Goal: Task Accomplishment & Management: Use online tool/utility

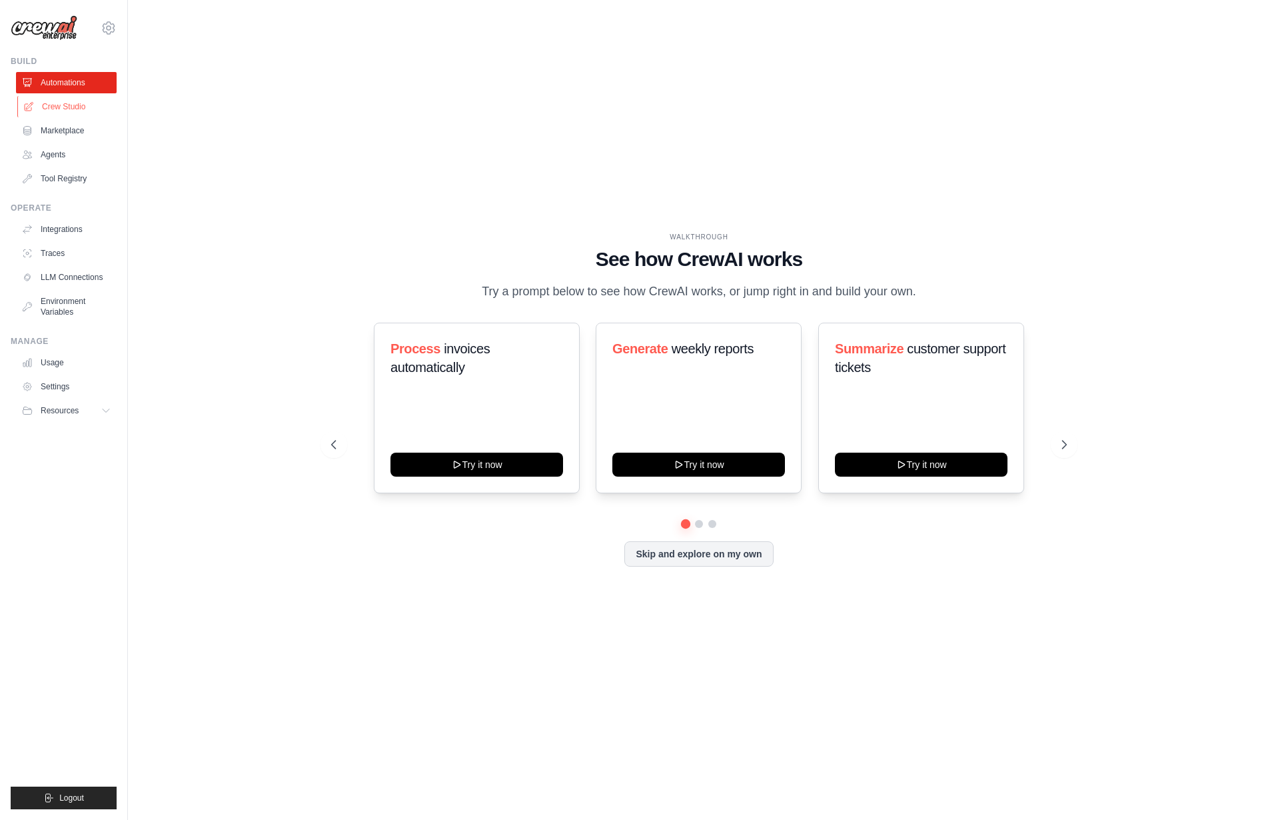
click at [93, 103] on link "Crew Studio" at bounding box center [67, 106] width 101 height 21
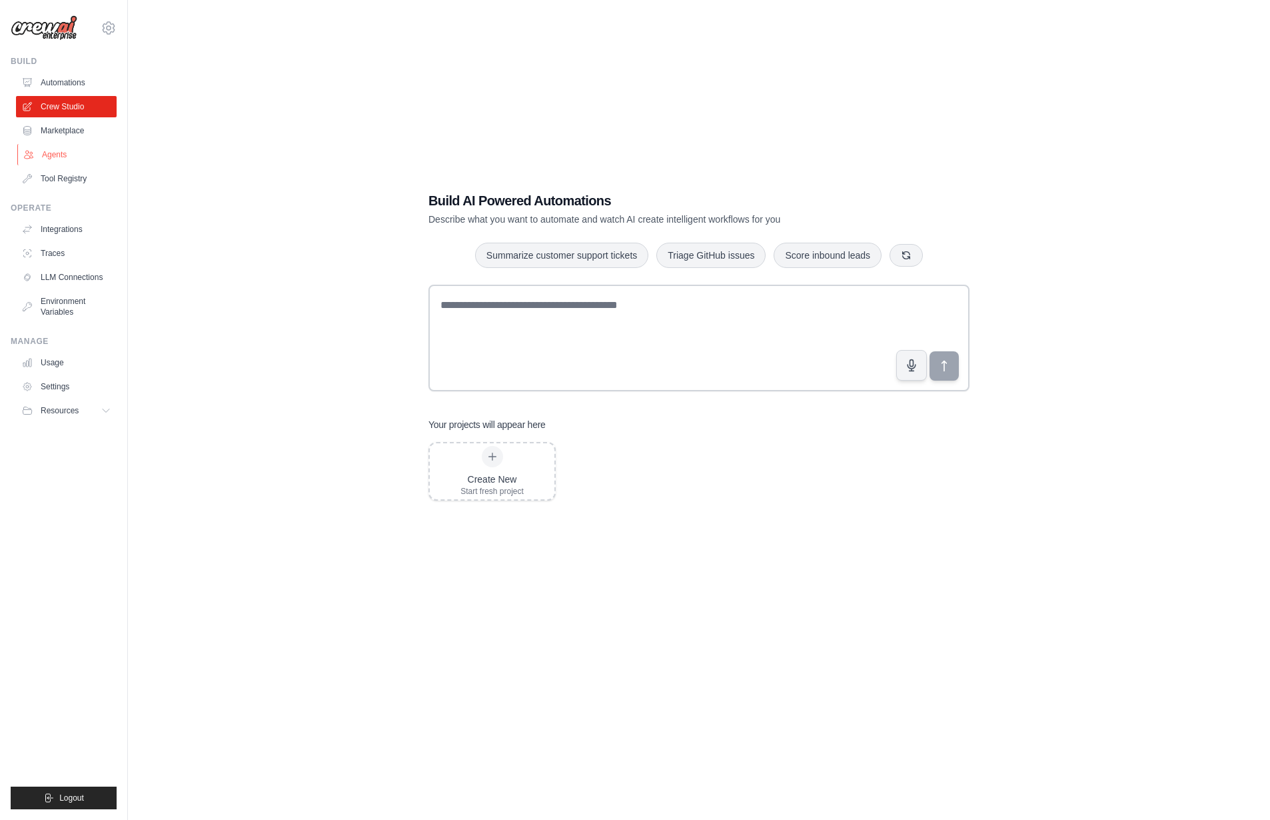
click at [51, 147] on link "Agents" at bounding box center [67, 154] width 101 height 21
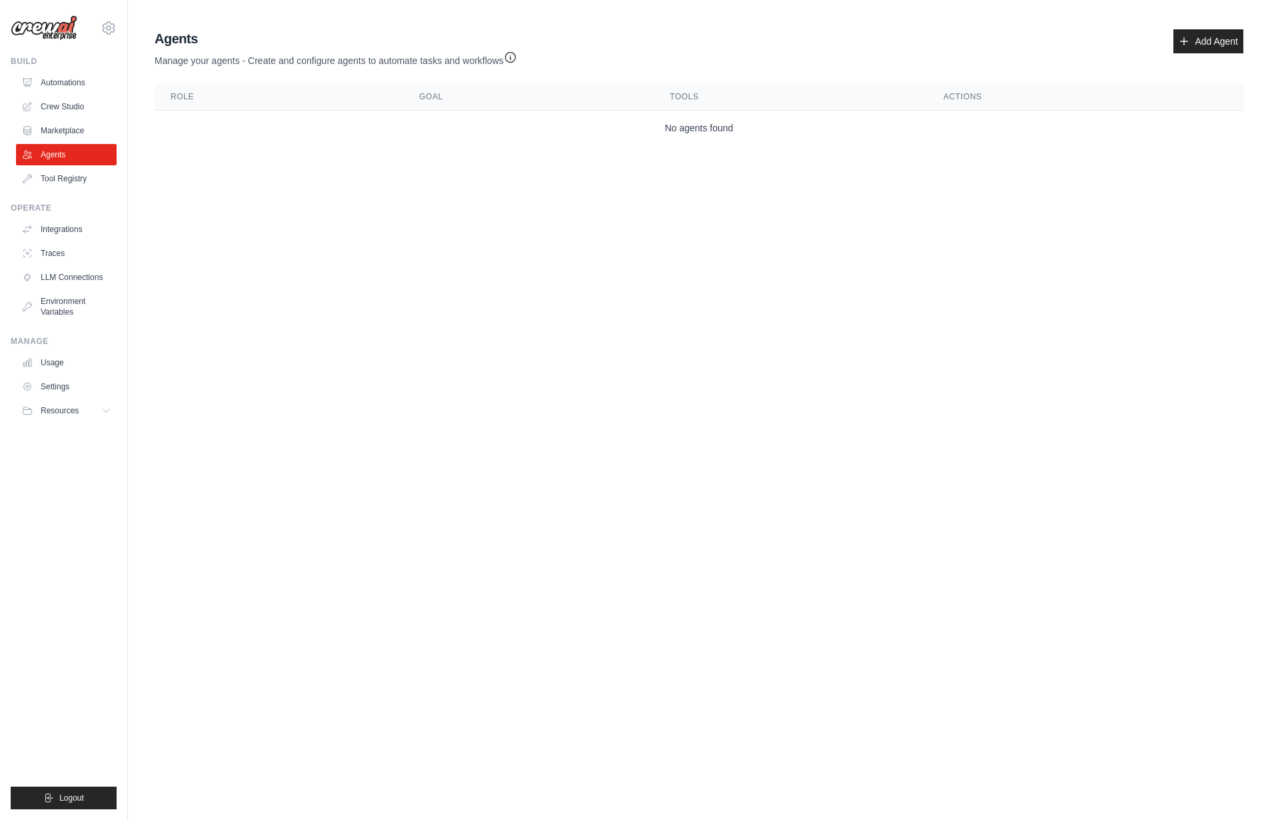
click at [1211, 53] on div "Agents Manage your agents - Create and configure agents to automate tasks and w…" at bounding box center [699, 48] width 1089 height 38
click at [1207, 45] on link "Add Agent" at bounding box center [1208, 41] width 70 height 24
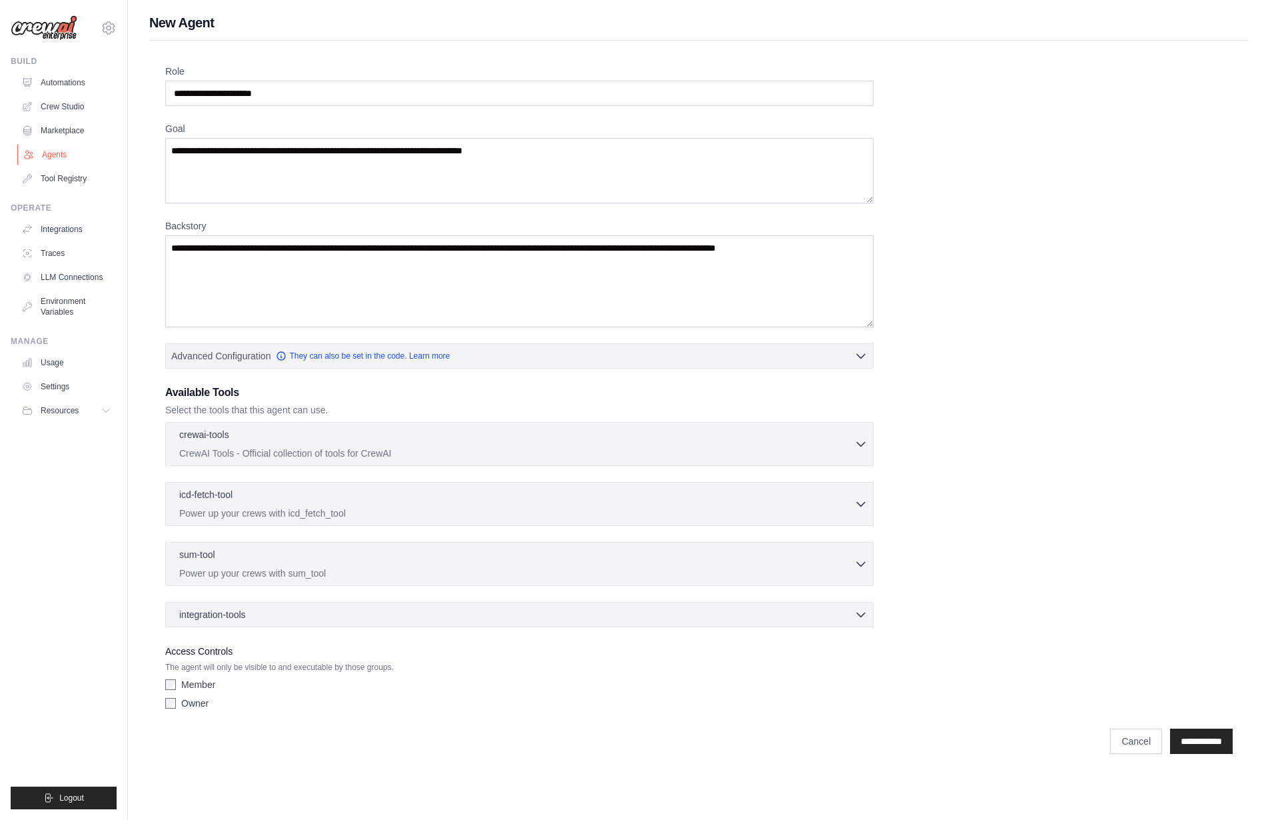
click at [66, 150] on link "Agents" at bounding box center [67, 154] width 101 height 21
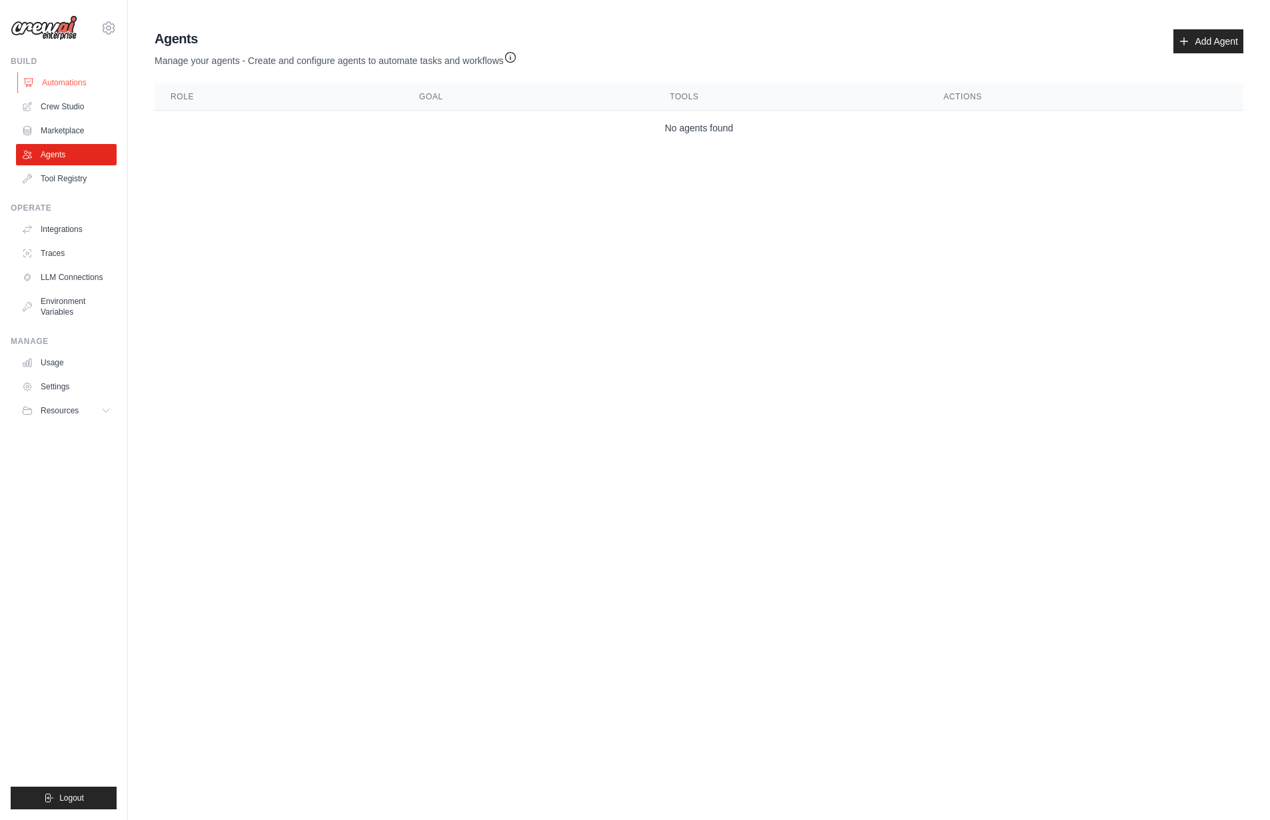
click at [60, 72] on link "Automations" at bounding box center [67, 82] width 101 height 21
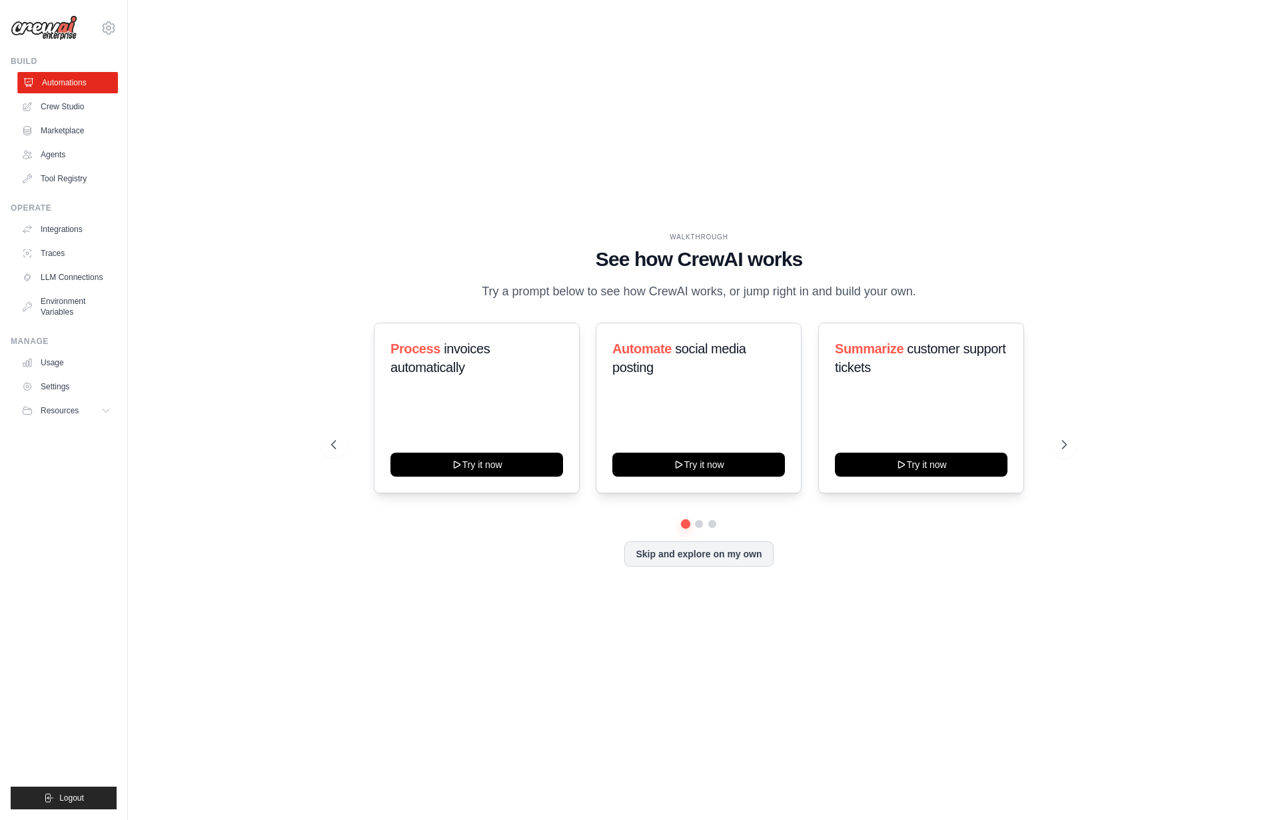
click at [66, 83] on link "Automations" at bounding box center [67, 82] width 101 height 21
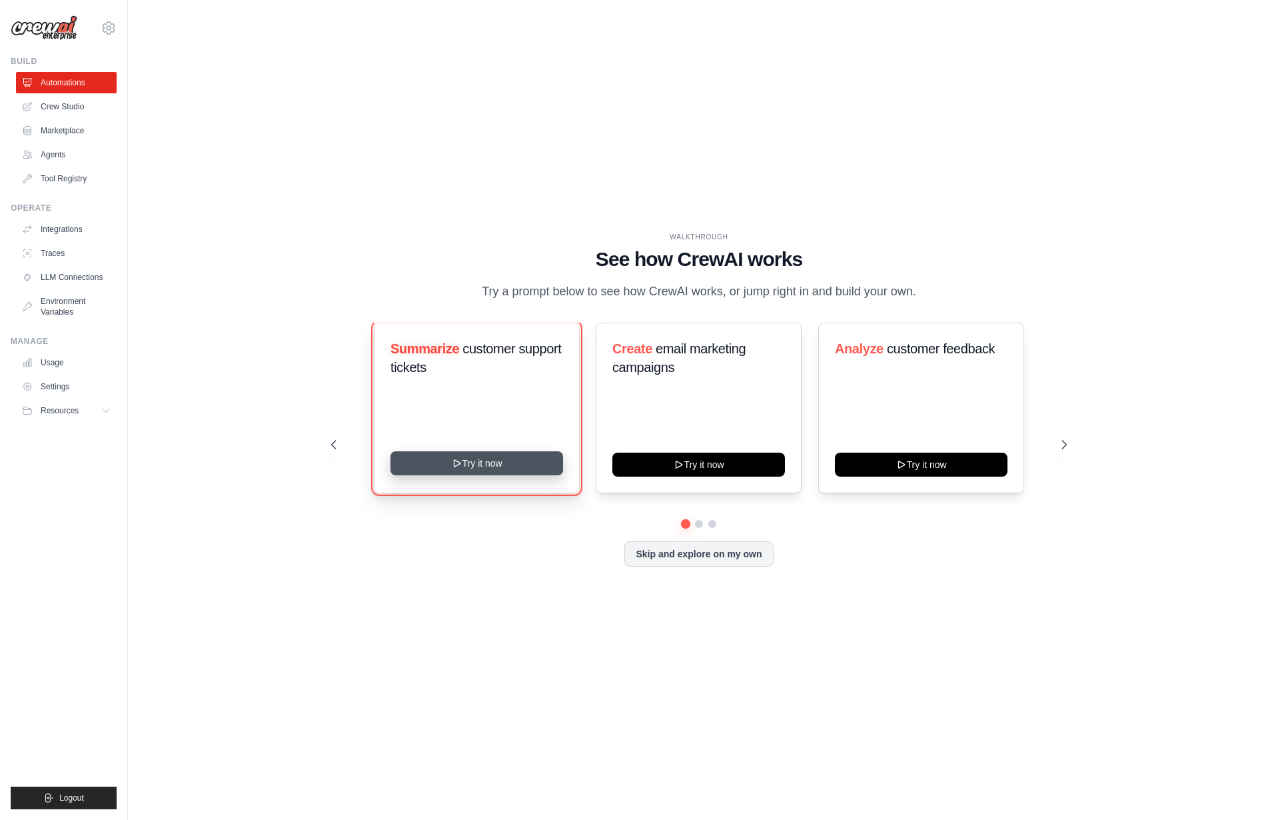
click at [490, 474] on button "Try it now" at bounding box center [476, 463] width 173 height 24
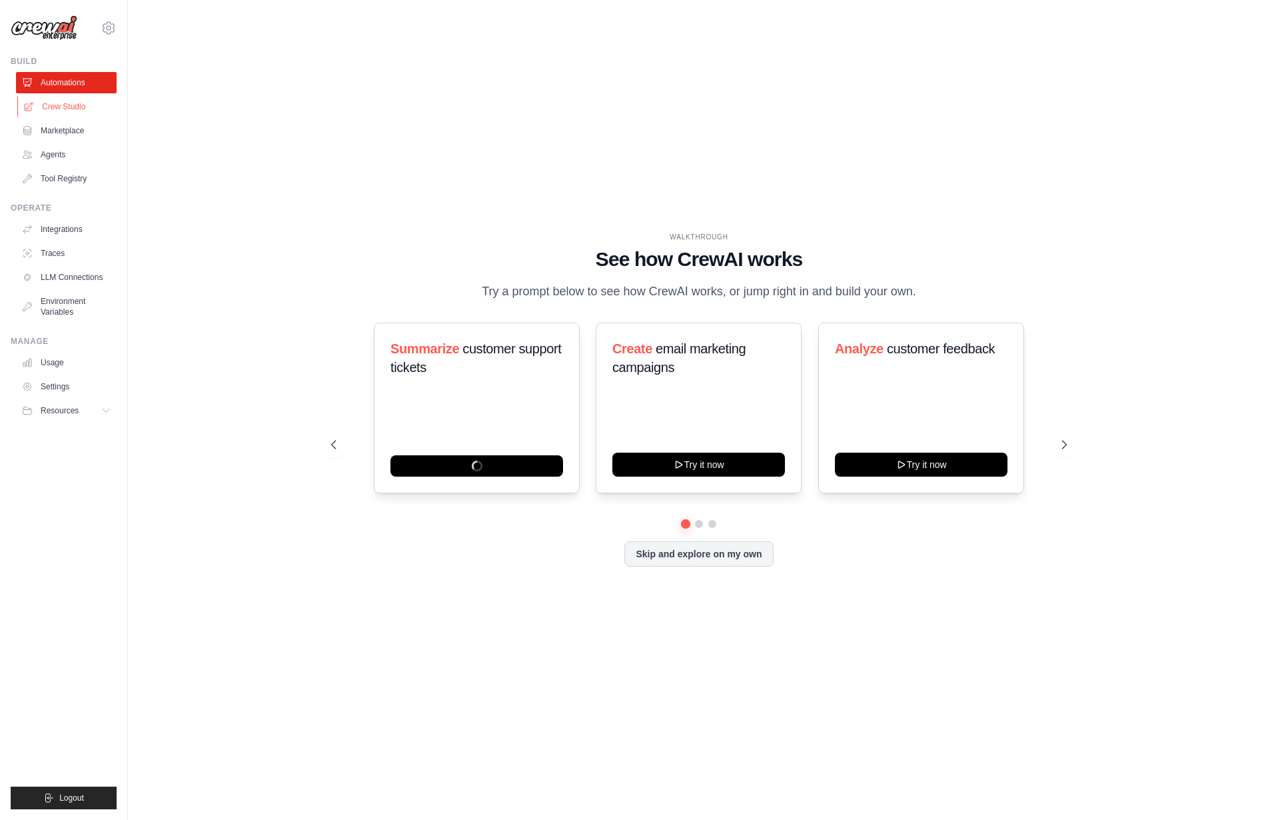
click at [90, 111] on link "Crew Studio" at bounding box center [67, 106] width 101 height 21
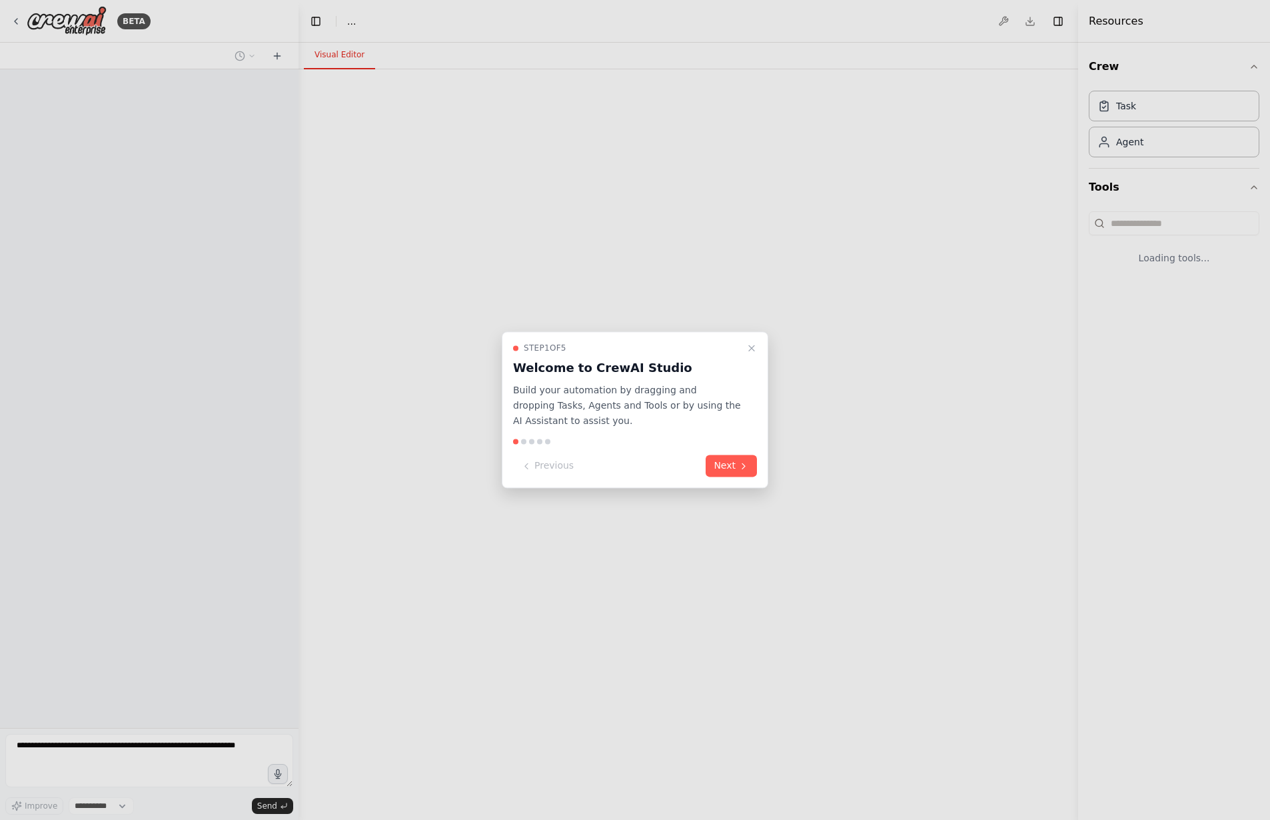
select select "****"
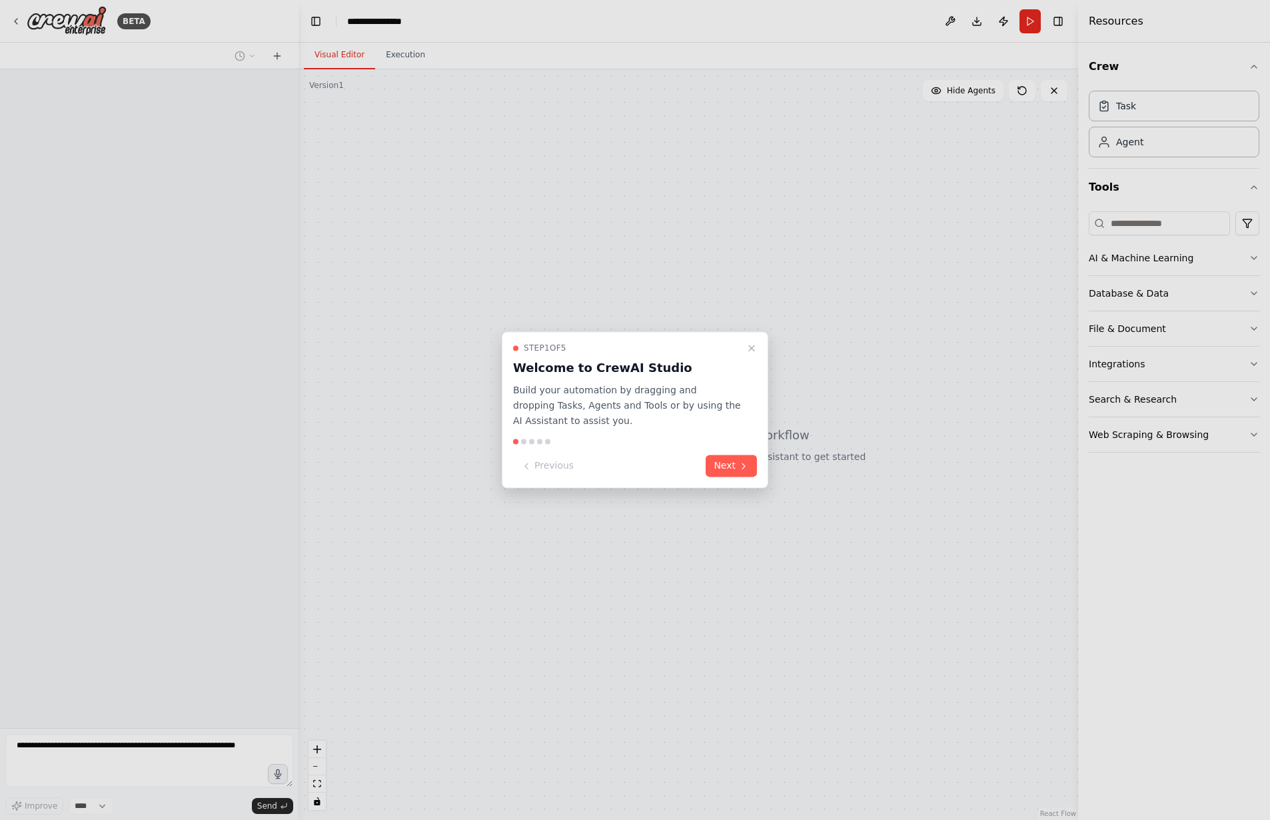
click at [763, 474] on div "Step 1 of 5 Welcome to CrewAI Studio Build your automation by dragging and drop…" at bounding box center [635, 409] width 267 height 157
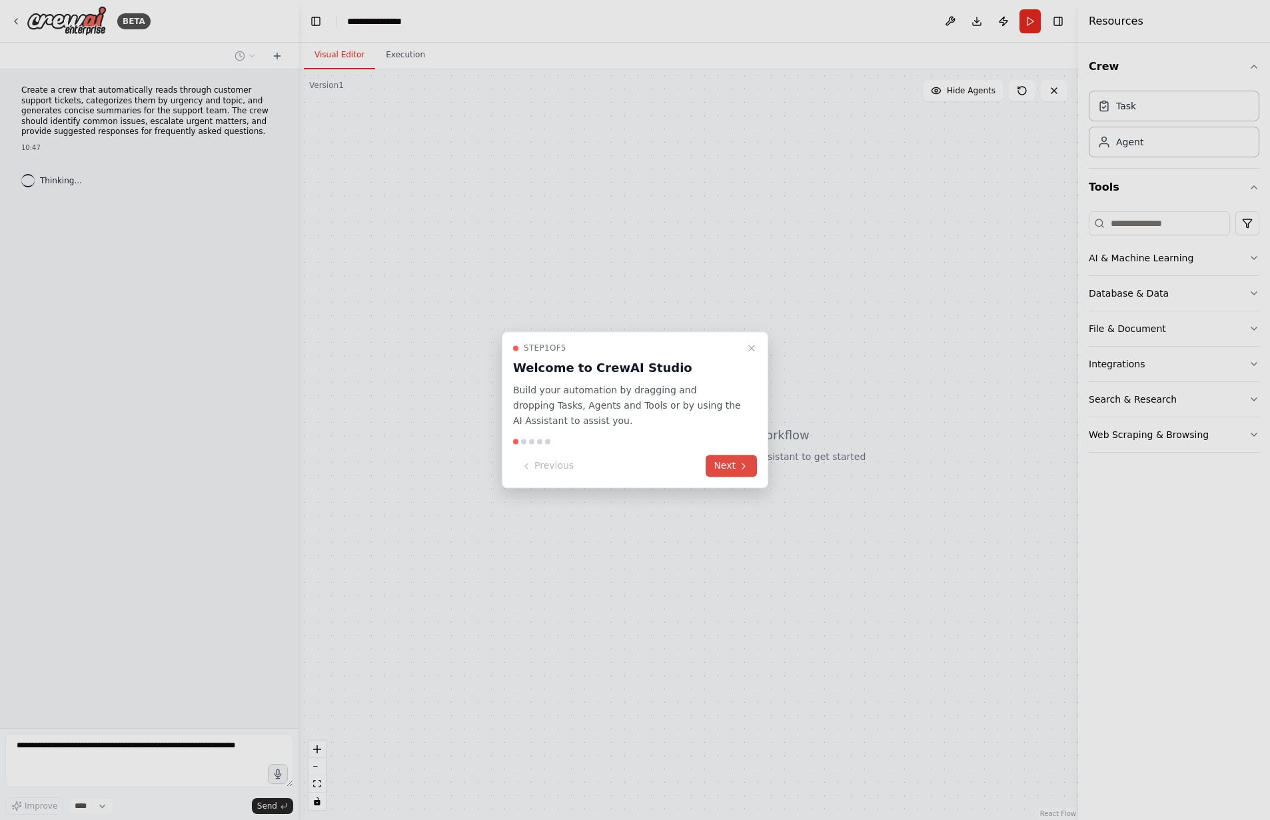
click at [726, 470] on button "Next" at bounding box center [731, 466] width 51 height 22
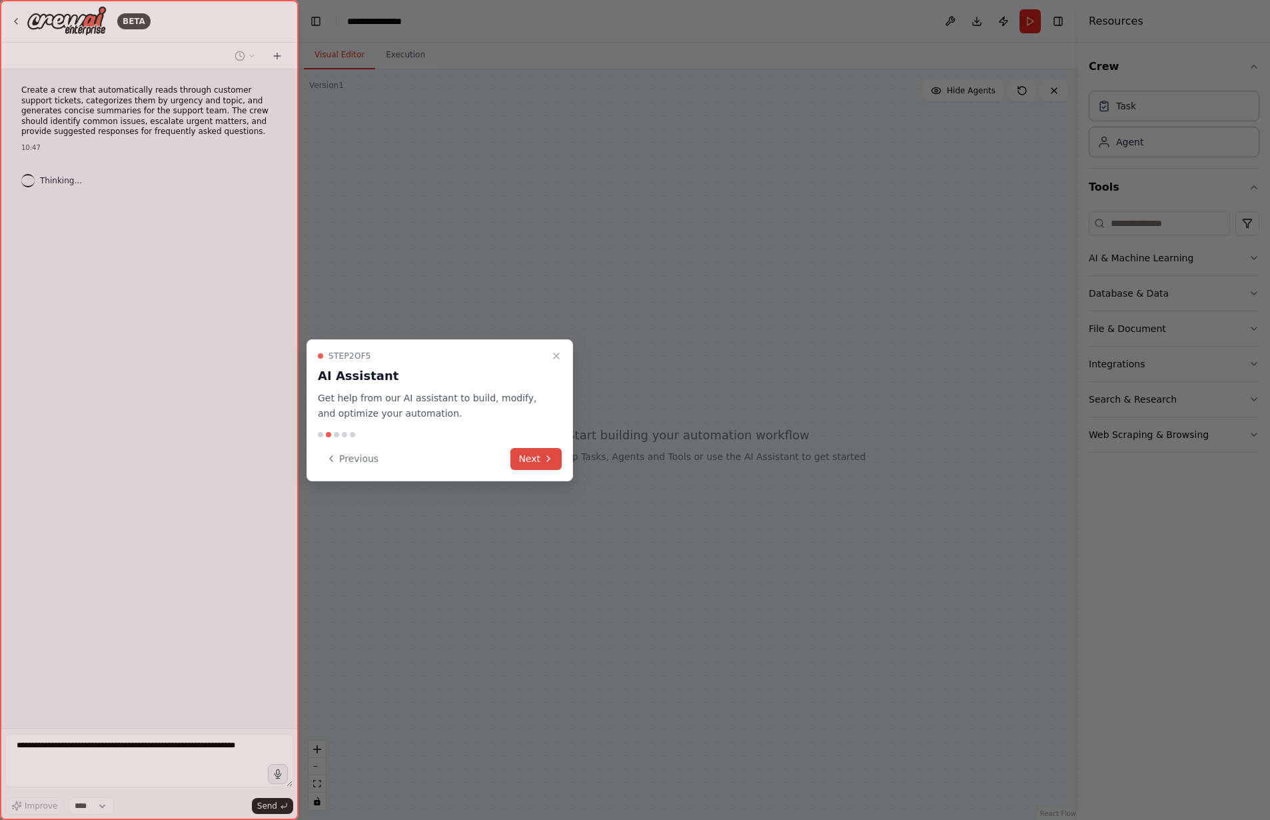
click at [538, 452] on button "Next" at bounding box center [535, 459] width 51 height 22
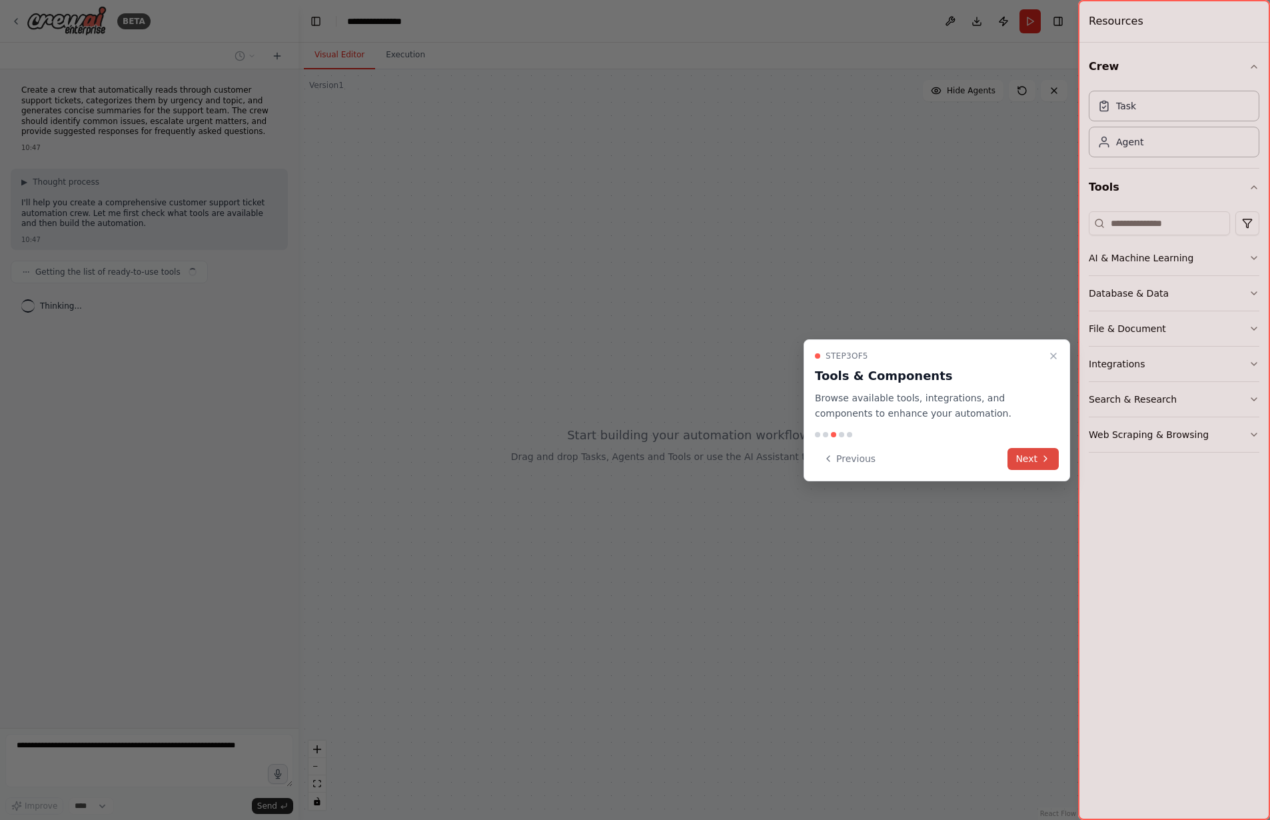
click at [1031, 459] on button "Next" at bounding box center [1032, 459] width 51 height 22
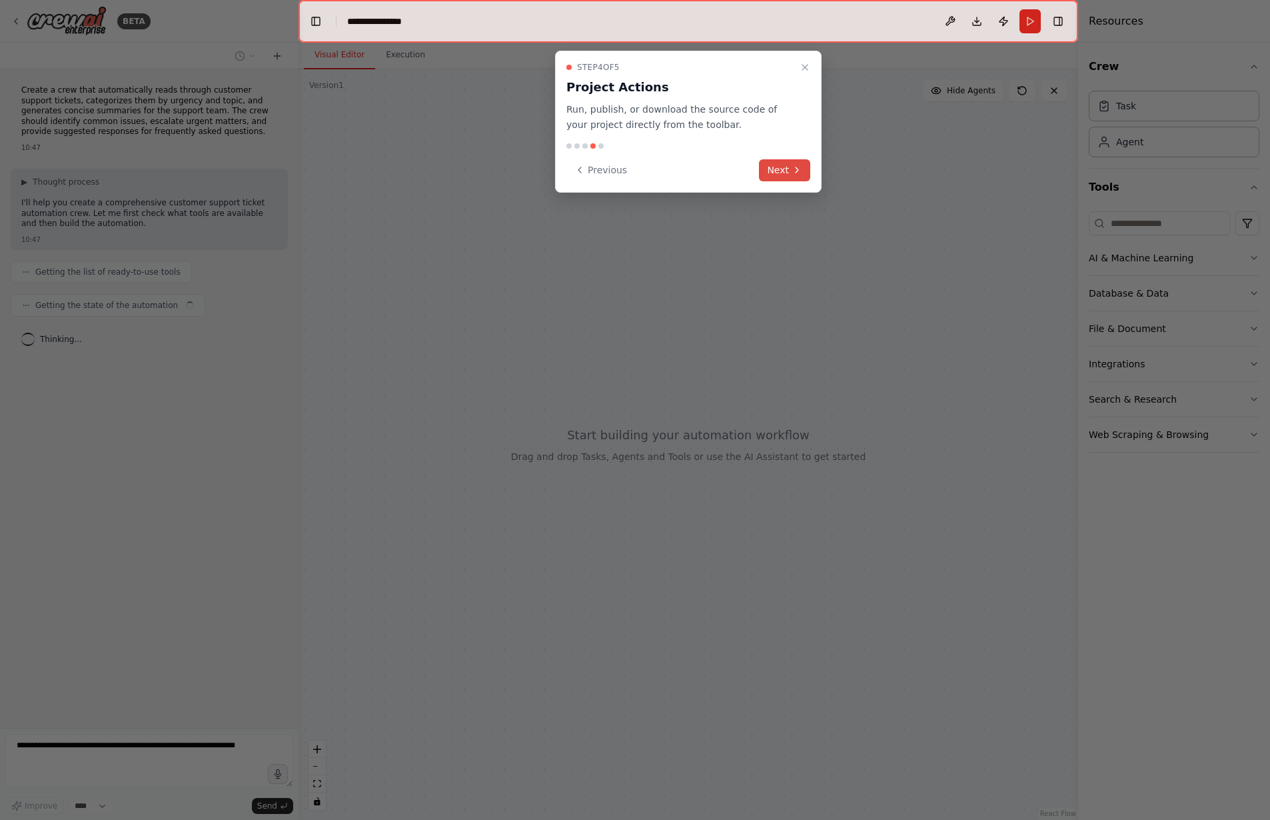
click at [778, 175] on button "Next" at bounding box center [784, 170] width 51 height 22
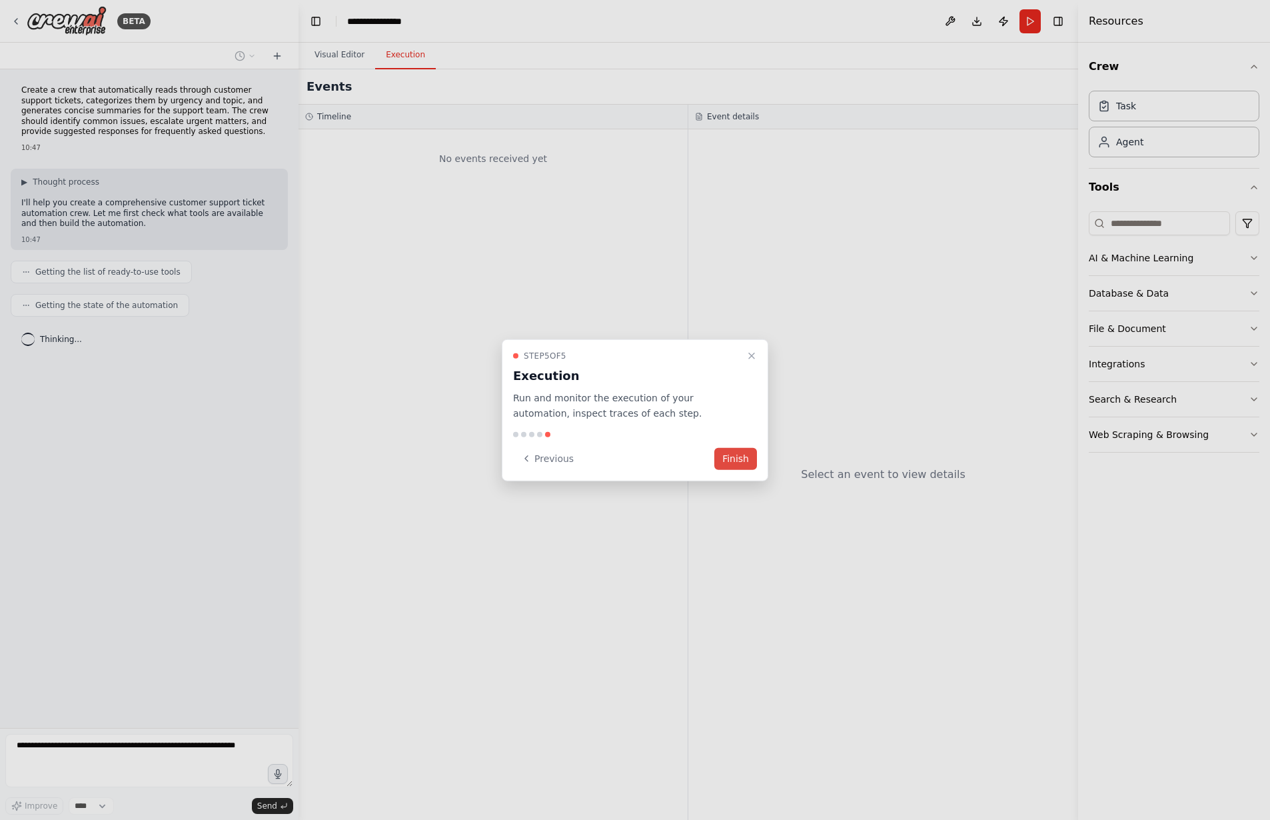
click at [727, 467] on button "Finish" at bounding box center [735, 458] width 43 height 22
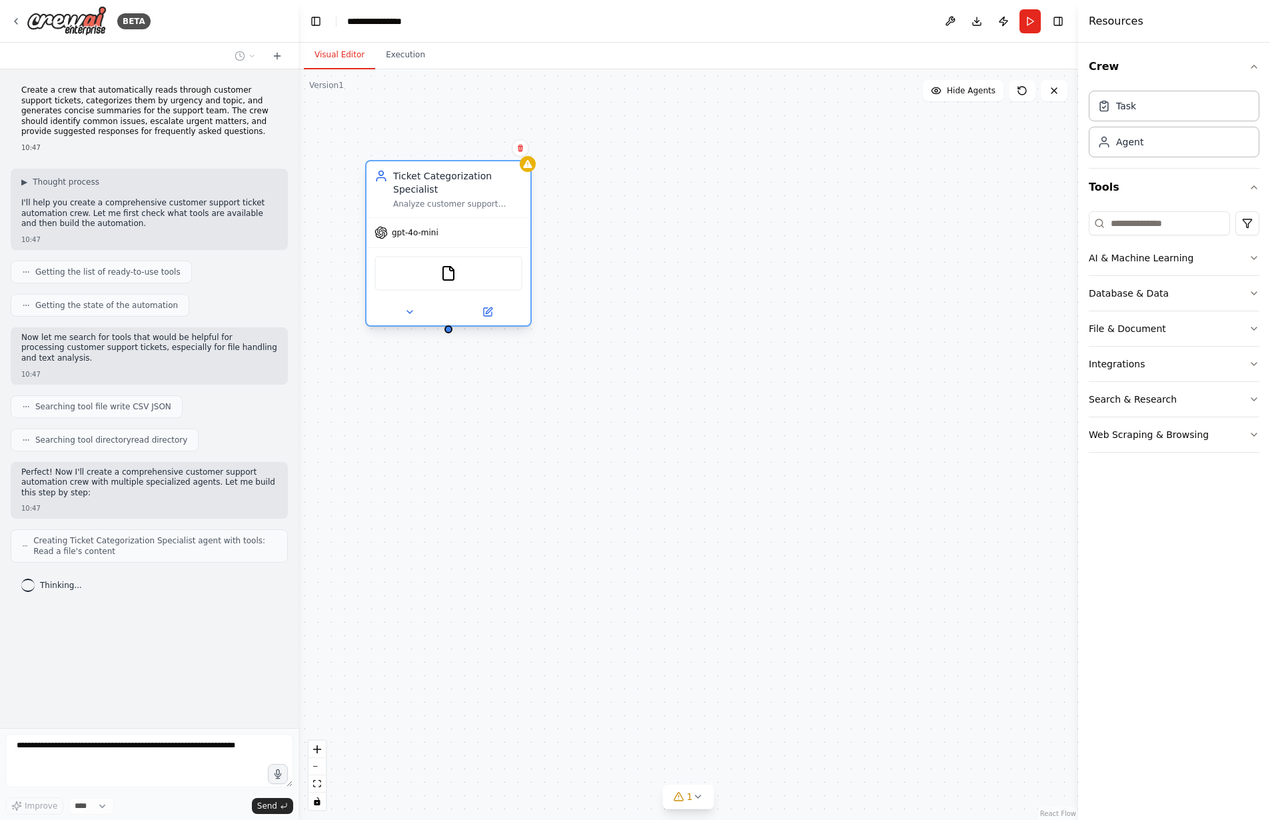
drag, startPoint x: 488, startPoint y: 169, endPoint x: 493, endPoint y: 193, distance: 25.1
click at [493, 193] on div "Ticket Categorization Specialist" at bounding box center [457, 182] width 129 height 27
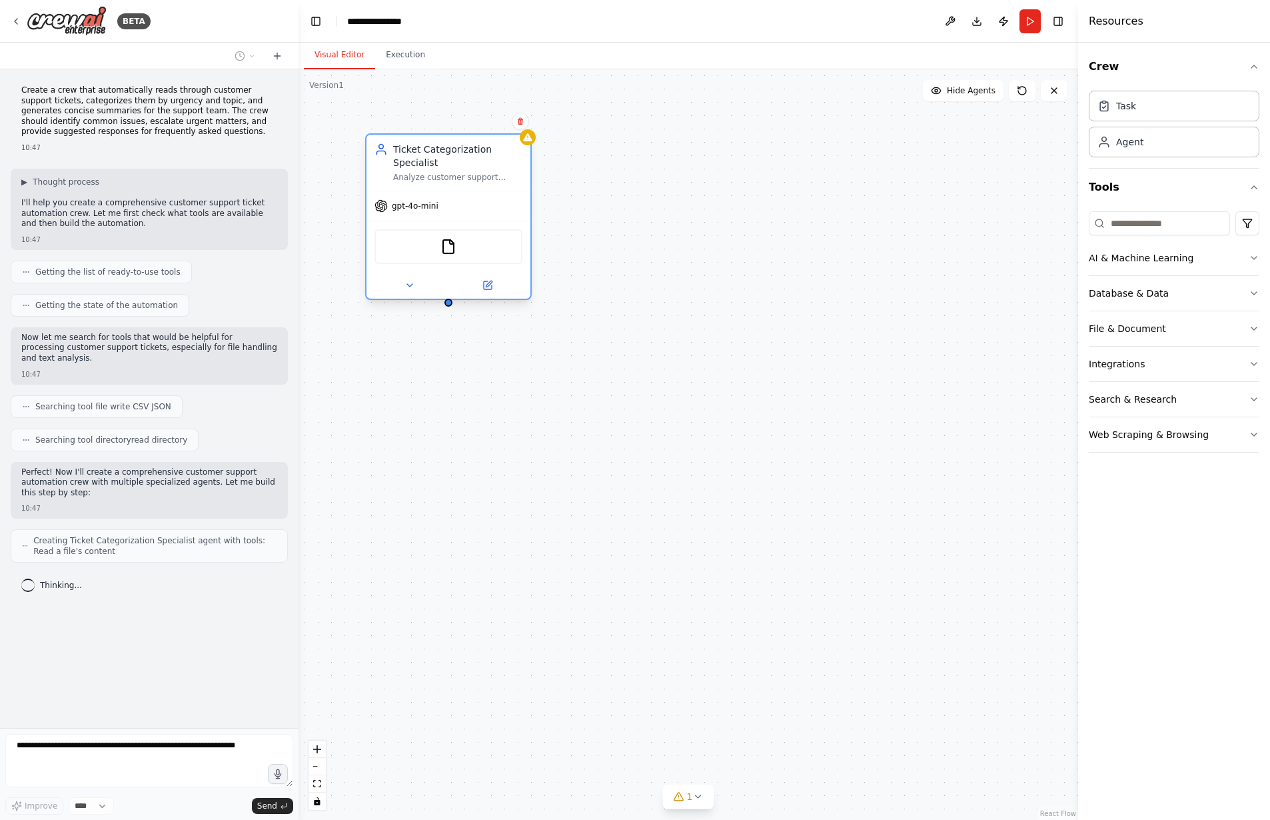
drag, startPoint x: 493, startPoint y: 193, endPoint x: 495, endPoint y: 161, distance: 32.0
click at [495, 161] on div "Ticket Categorization Specialist" at bounding box center [457, 156] width 129 height 27
click at [428, 207] on span "gpt-4o-mini" at bounding box center [415, 206] width 47 height 11
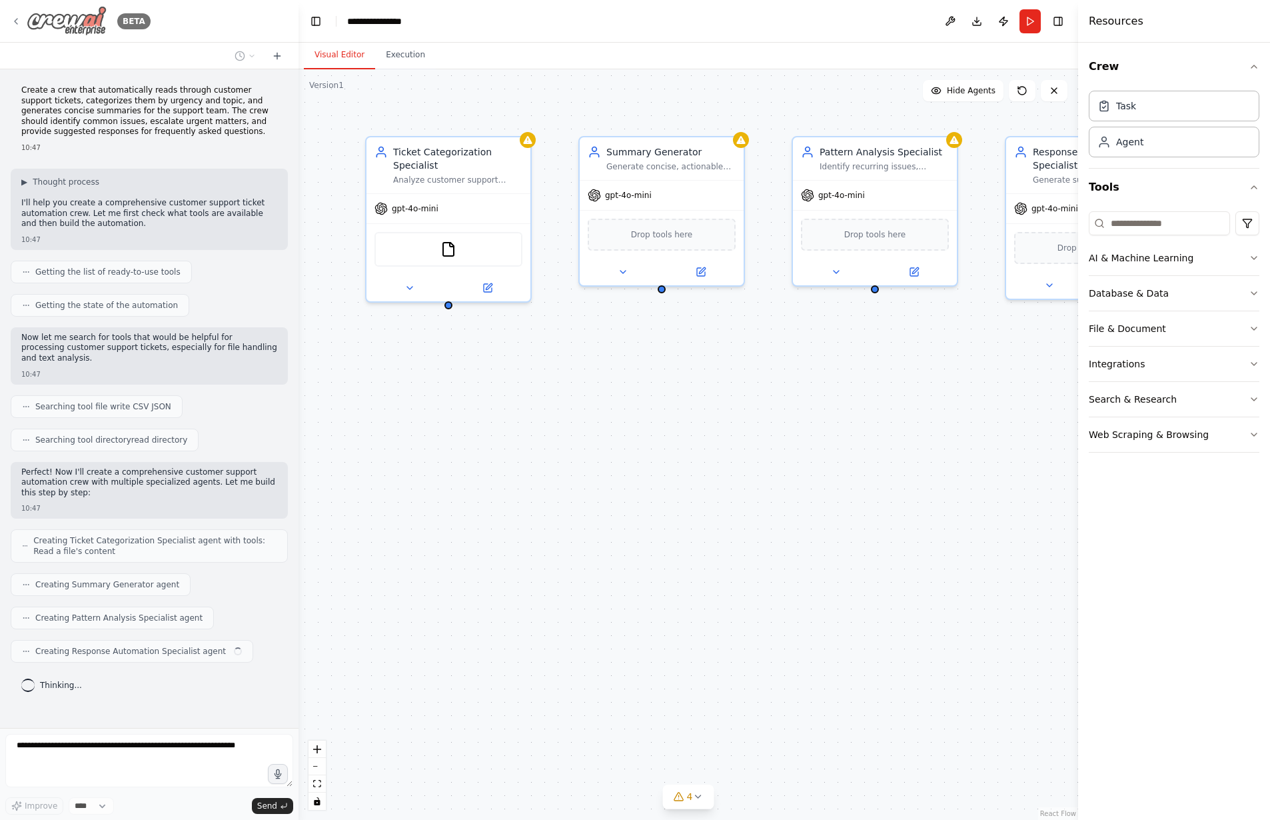
click at [15, 19] on icon at bounding box center [16, 21] width 11 height 11
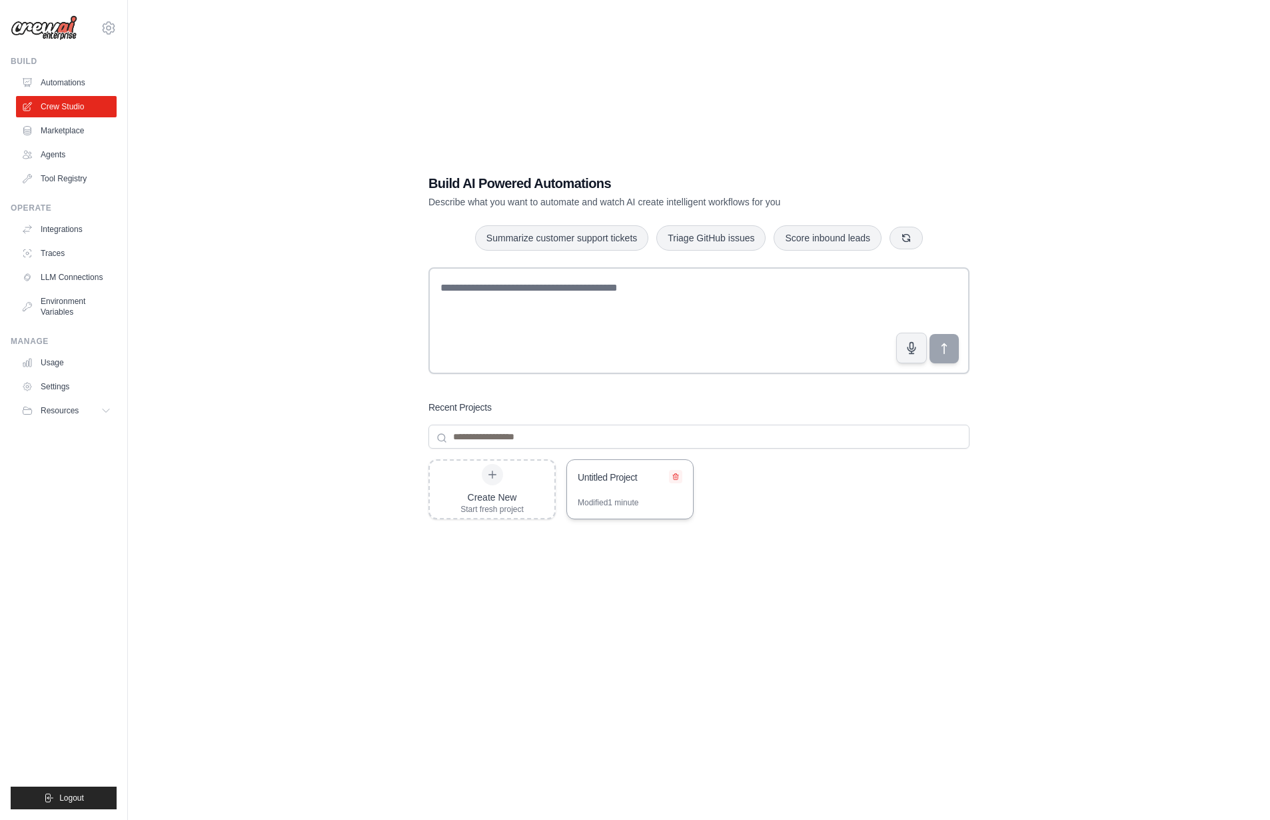
click at [676, 478] on icon at bounding box center [676, 476] width 8 height 8
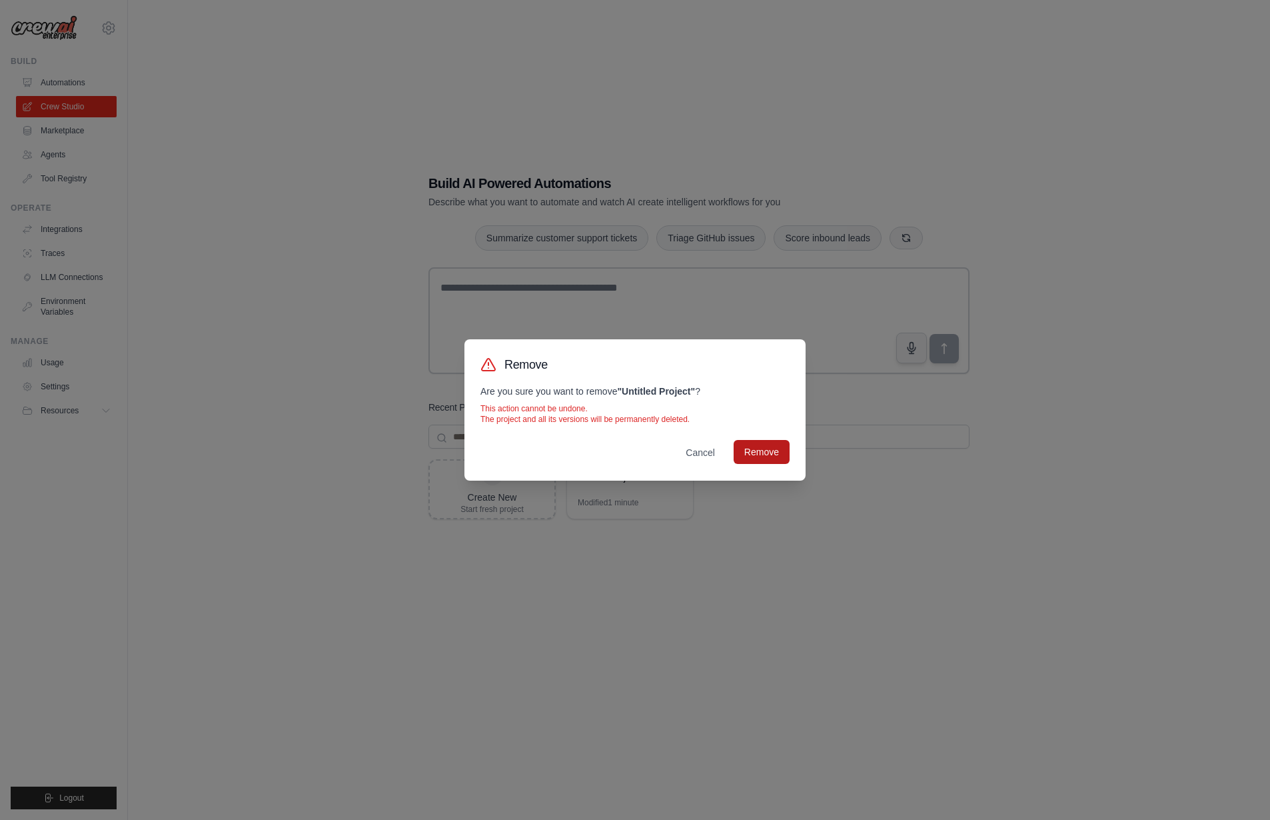
click at [772, 448] on button "Remove" at bounding box center [762, 452] width 56 height 24
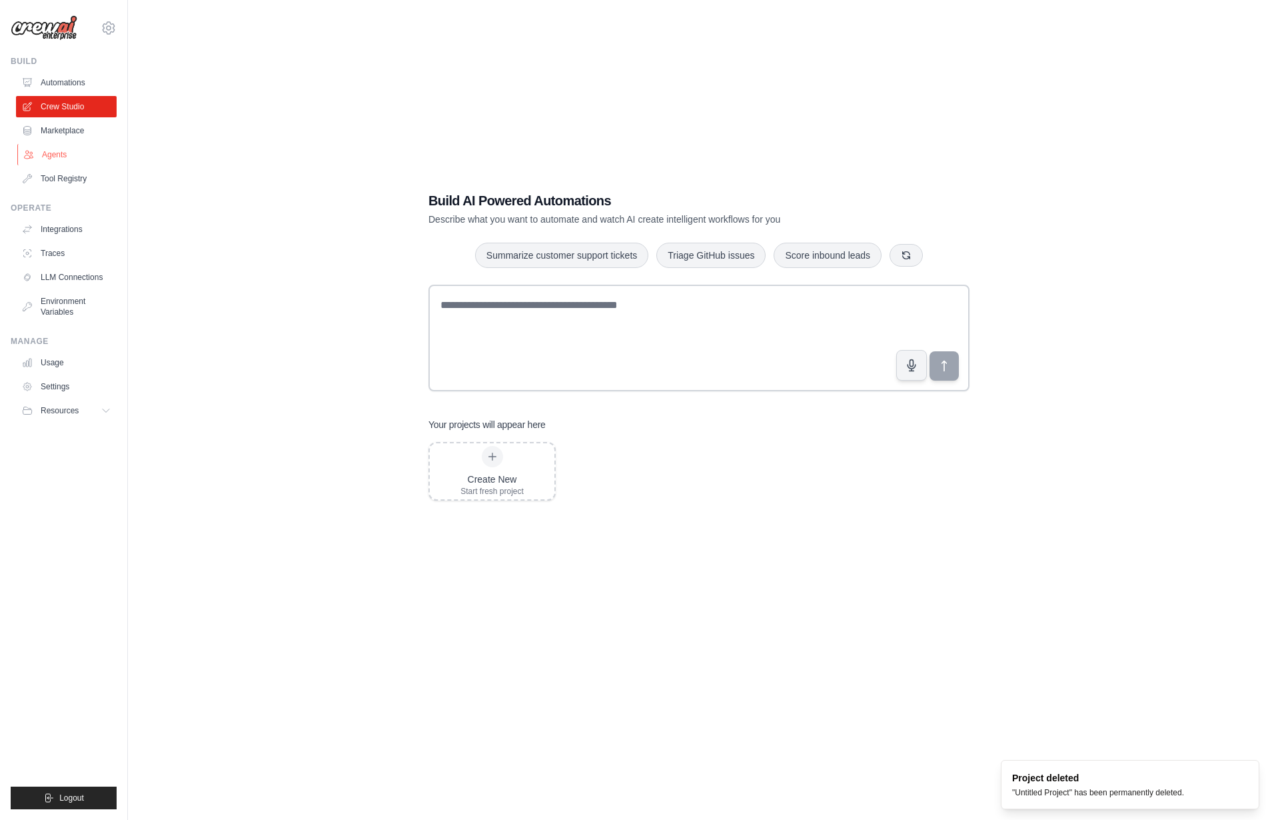
click at [49, 144] on link "Agents" at bounding box center [67, 154] width 101 height 21
